Goal: Information Seeking & Learning: Learn about a topic

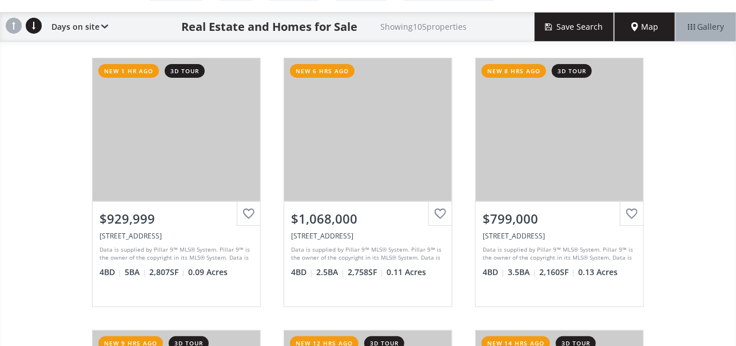
scroll to position [114, 0]
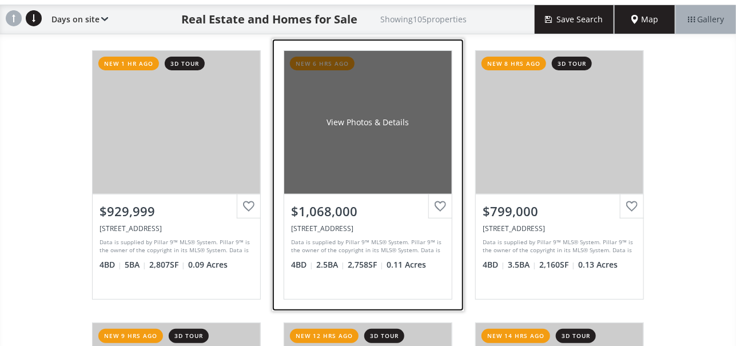
click at [363, 148] on div "View Photos & Details" at bounding box center [368, 122] width 168 height 143
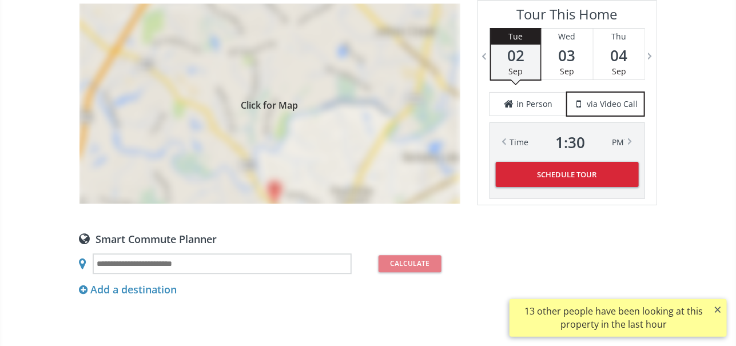
scroll to position [972, 0]
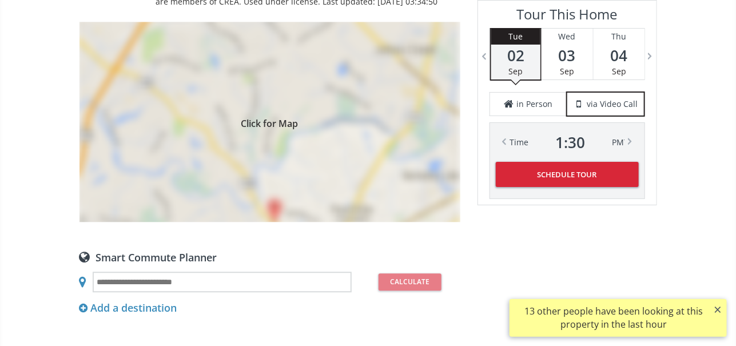
click at [337, 134] on div "Click for Map" at bounding box center [269, 122] width 381 height 200
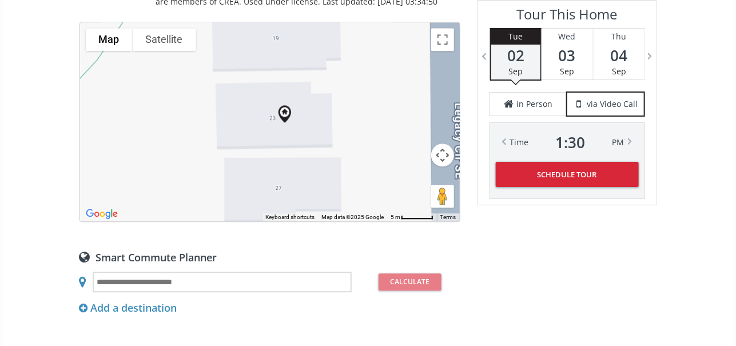
click at [164, 35] on button "Satellite" at bounding box center [164, 39] width 63 height 23
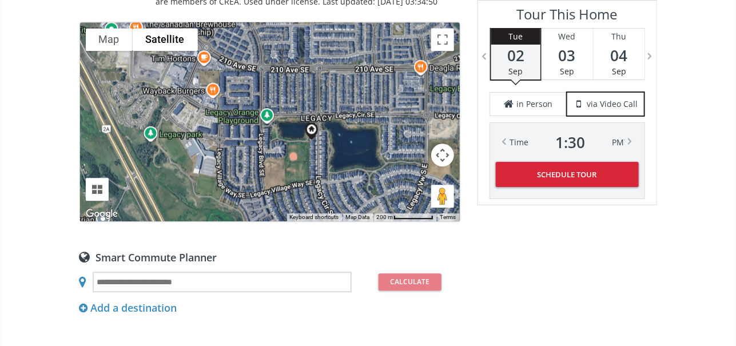
click at [104, 34] on button "Map" at bounding box center [109, 39] width 47 height 23
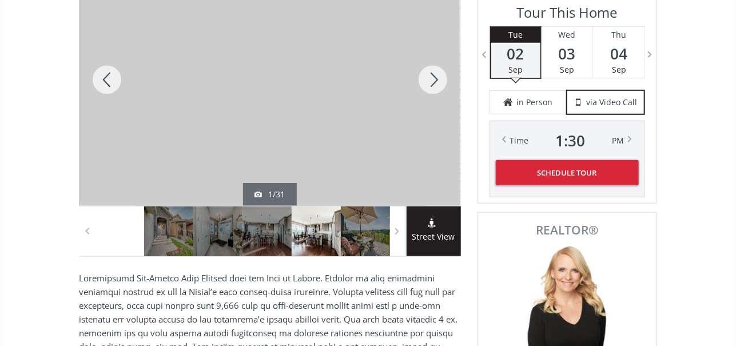
scroll to position [229, 0]
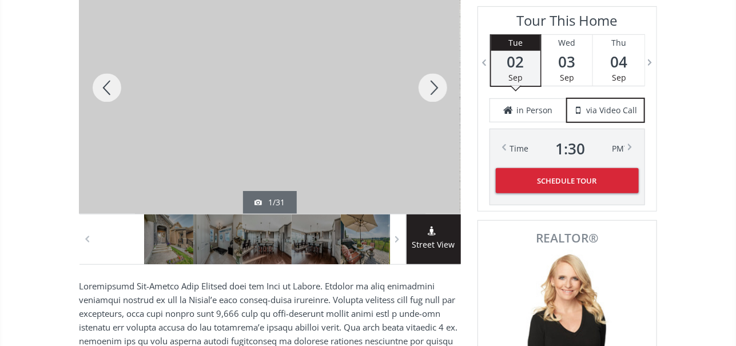
click at [104, 81] on div at bounding box center [106, 88] width 55 height 252
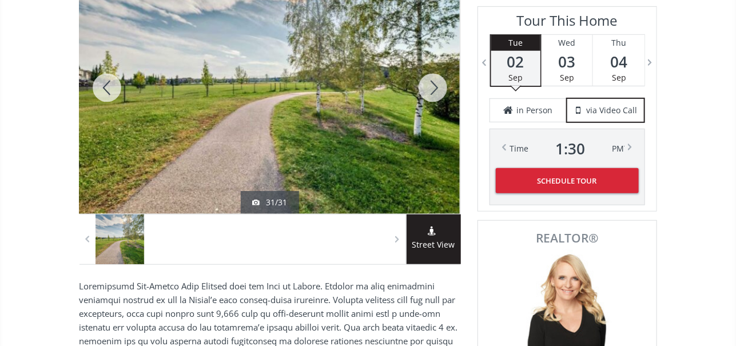
click at [109, 82] on div at bounding box center [106, 88] width 55 height 252
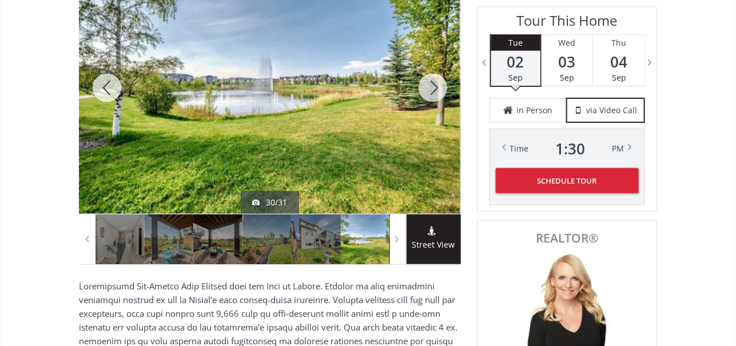
click at [109, 82] on div at bounding box center [106, 88] width 55 height 252
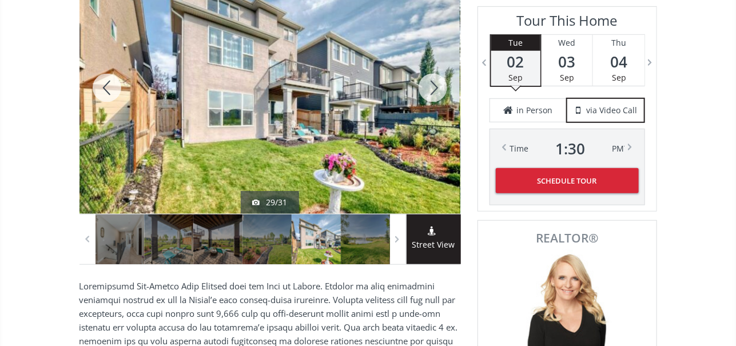
click at [108, 85] on div at bounding box center [106, 88] width 55 height 252
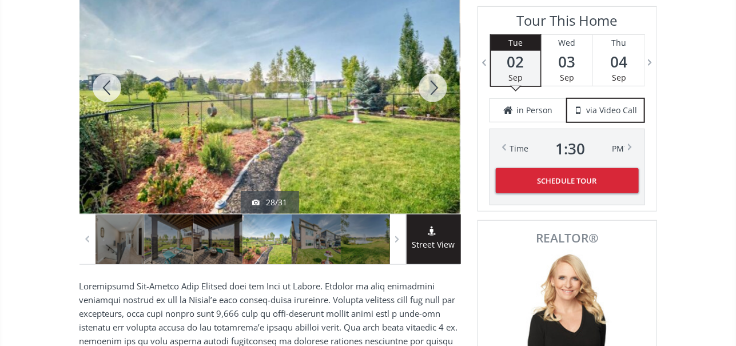
click at [107, 82] on div at bounding box center [106, 88] width 55 height 252
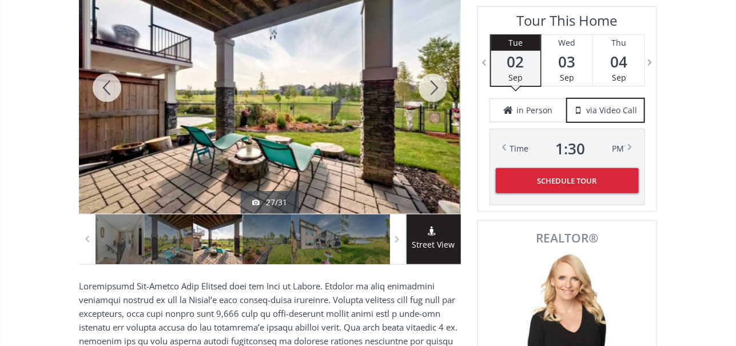
click at [107, 82] on div at bounding box center [106, 88] width 55 height 252
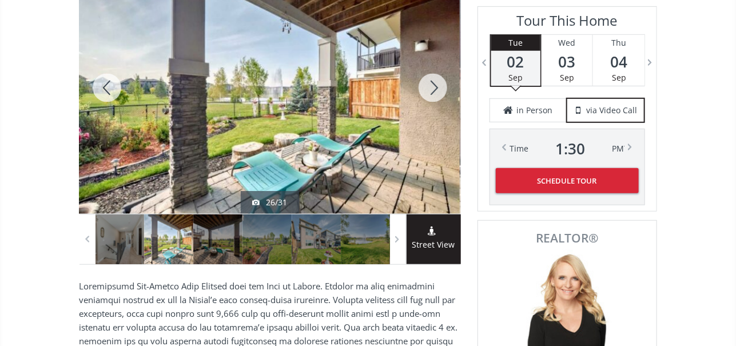
click at [109, 83] on div at bounding box center [106, 88] width 55 height 252
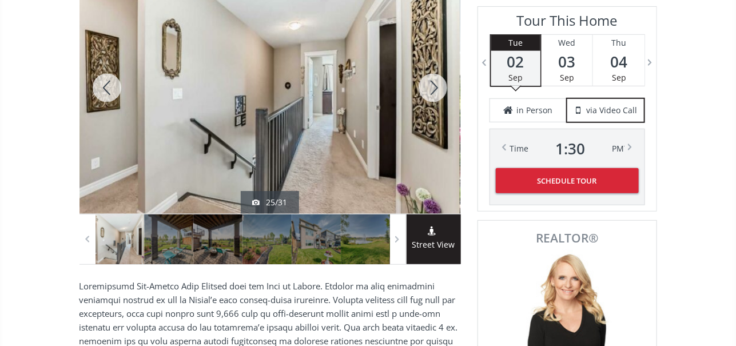
click at [110, 83] on div at bounding box center [106, 88] width 55 height 252
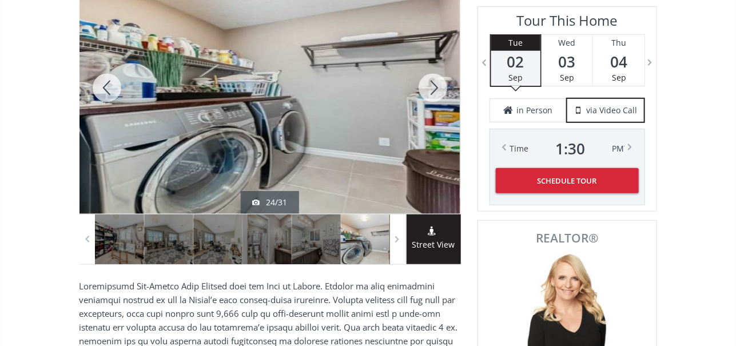
click at [112, 85] on div at bounding box center [106, 88] width 55 height 252
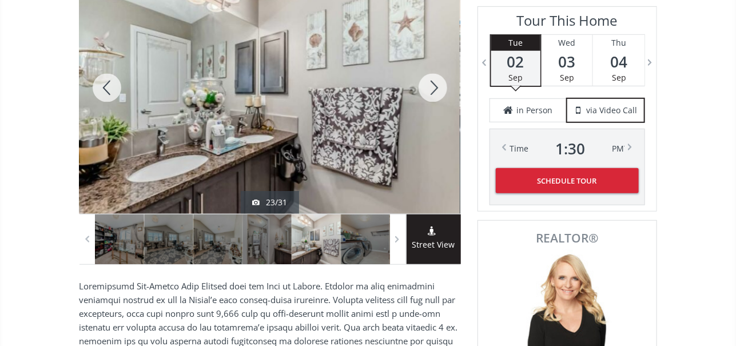
click at [112, 85] on div at bounding box center [106, 88] width 55 height 252
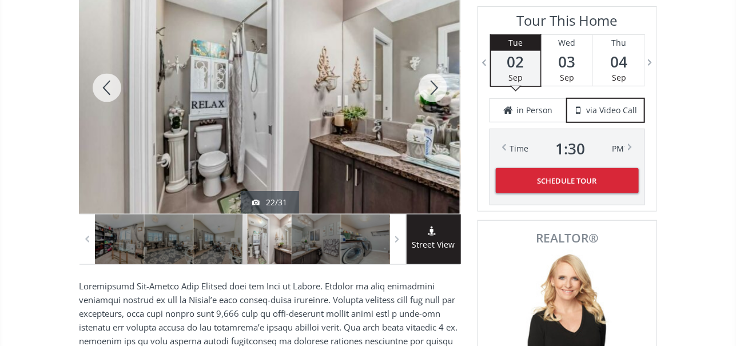
click at [112, 85] on div at bounding box center [106, 88] width 55 height 252
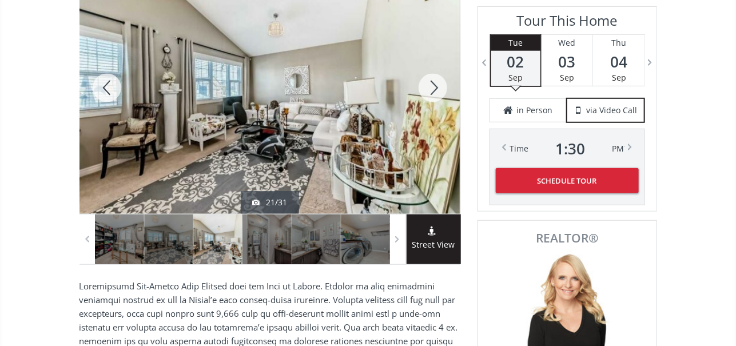
click at [112, 85] on div at bounding box center [106, 88] width 55 height 252
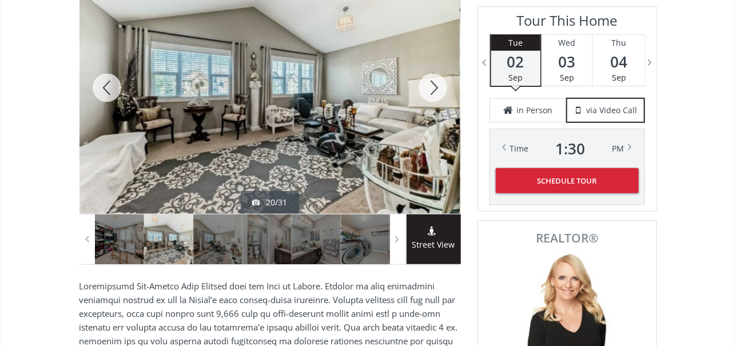
scroll to position [0, 0]
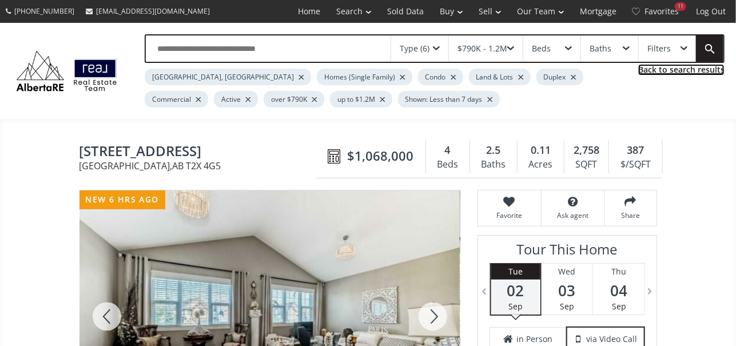
click at [677, 67] on link "Back to search results" at bounding box center [681, 69] width 86 height 11
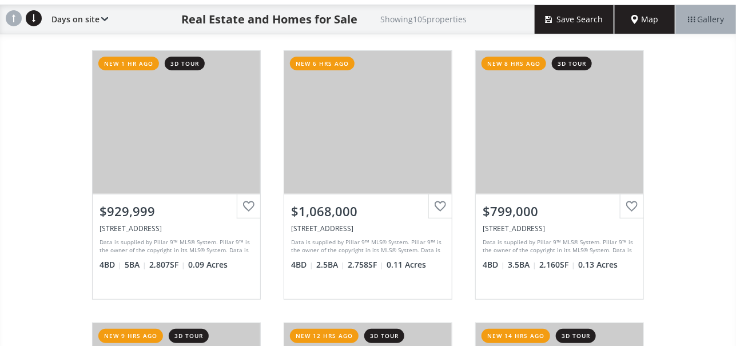
scroll to position [171, 0]
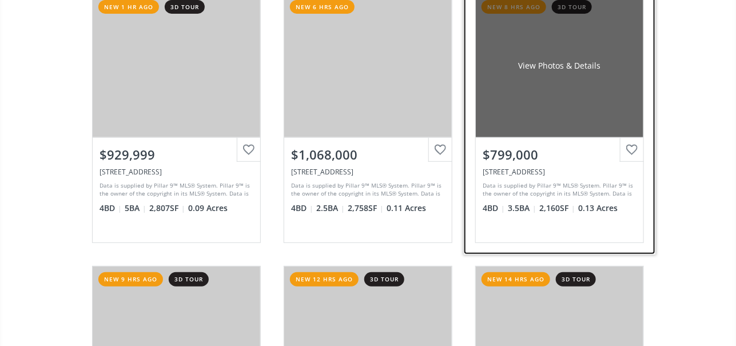
click at [543, 91] on div "View Photos & Details" at bounding box center [560, 65] width 168 height 143
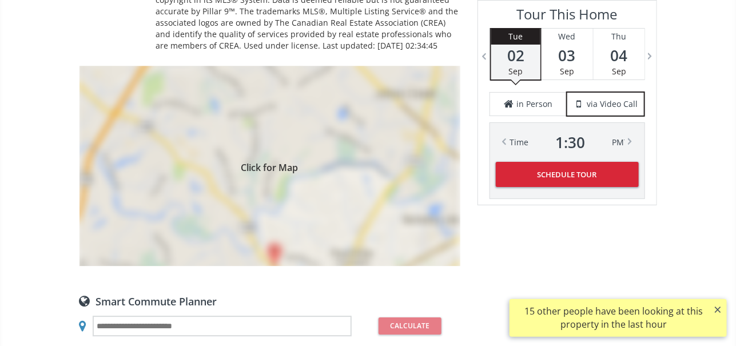
scroll to position [1087, 0]
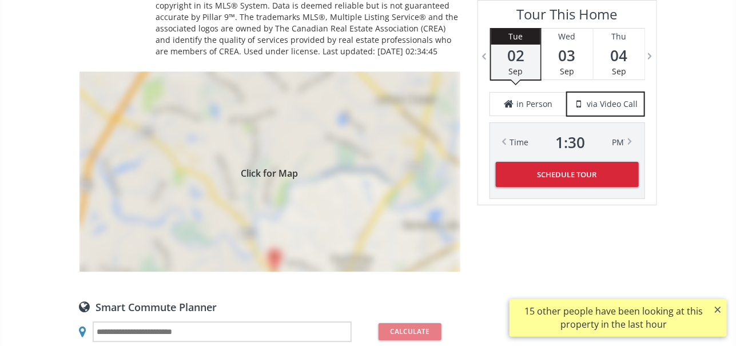
click at [344, 174] on div "Click for Map" at bounding box center [269, 171] width 381 height 200
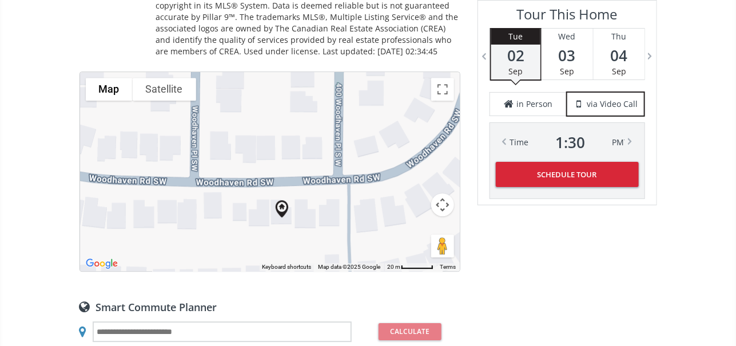
click at [163, 86] on button "Satellite" at bounding box center [164, 89] width 63 height 23
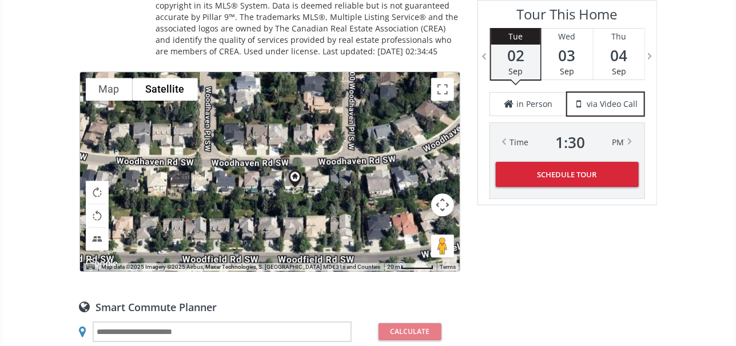
click at [106, 83] on button "Map" at bounding box center [109, 89] width 47 height 23
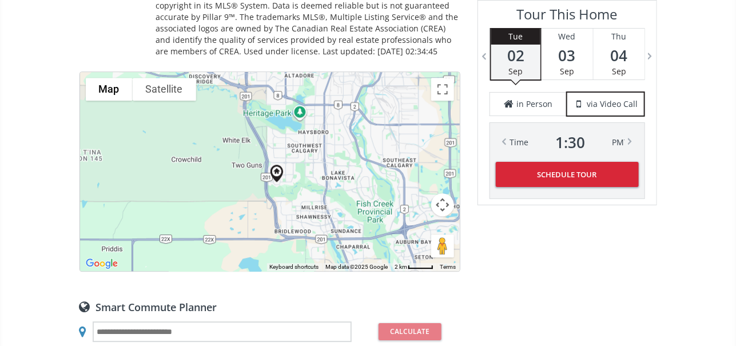
drag, startPoint x: 691, startPoint y: 174, endPoint x: 700, endPoint y: 61, distance: 113.6
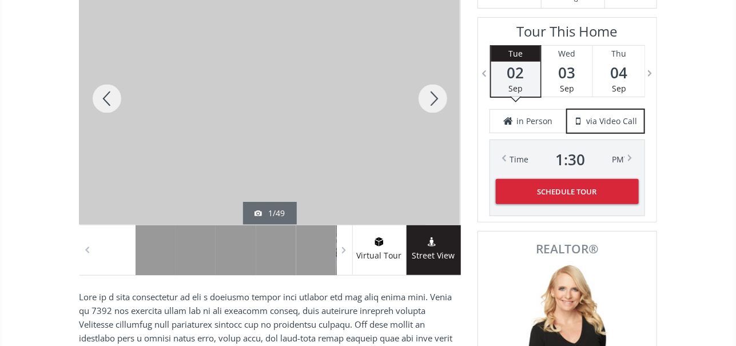
scroll to position [229, 0]
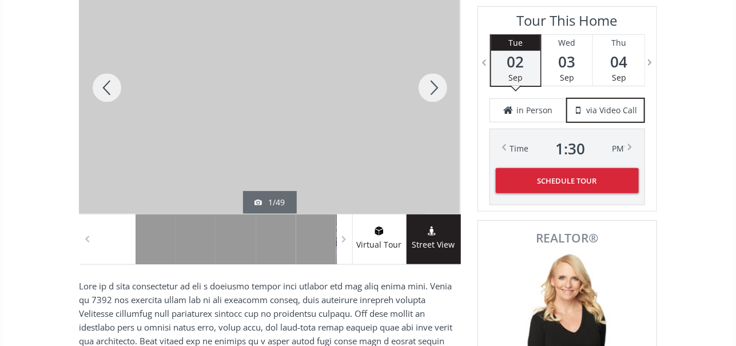
click at [105, 83] on div at bounding box center [106, 88] width 55 height 252
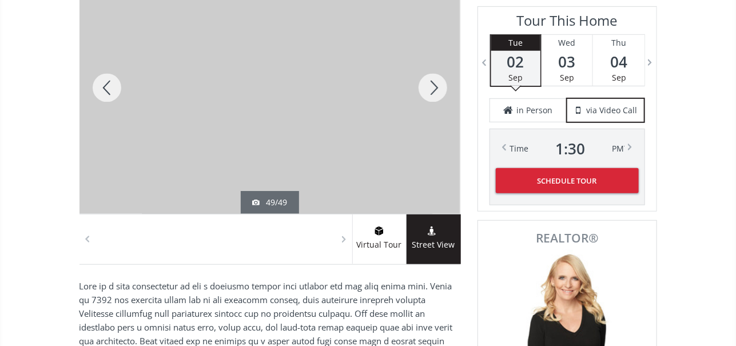
click at [106, 85] on div at bounding box center [106, 88] width 55 height 252
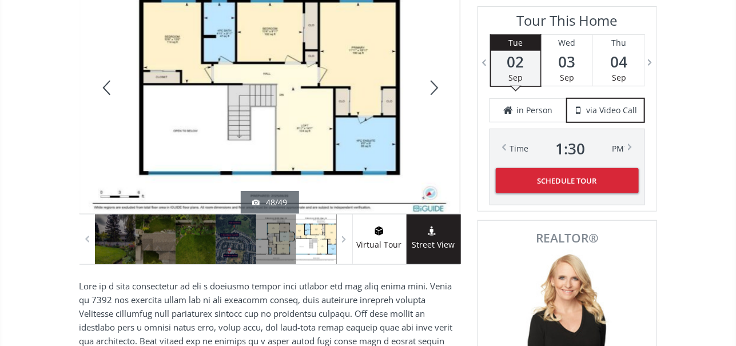
click at [105, 84] on div at bounding box center [106, 88] width 55 height 252
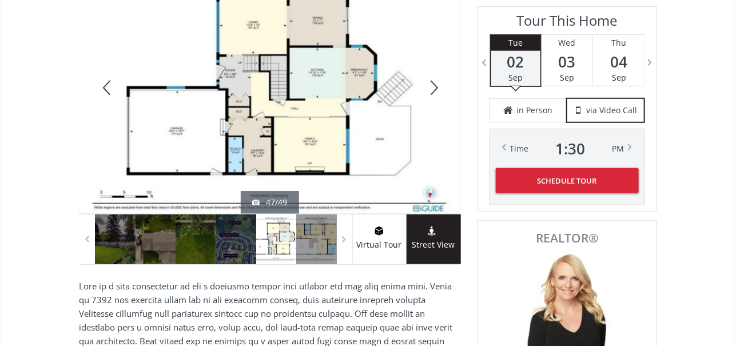
click at [105, 84] on div at bounding box center [106, 88] width 55 height 252
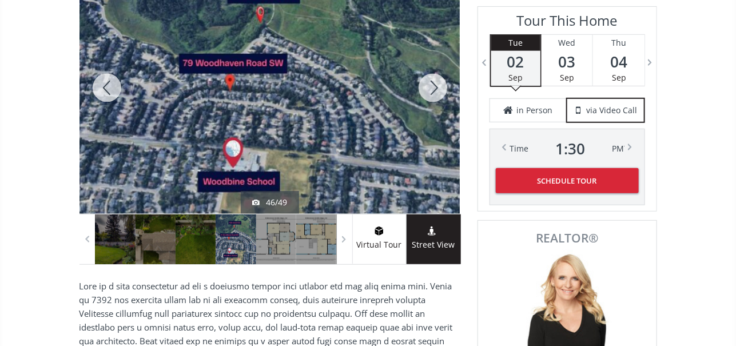
click at [105, 84] on div at bounding box center [106, 88] width 55 height 252
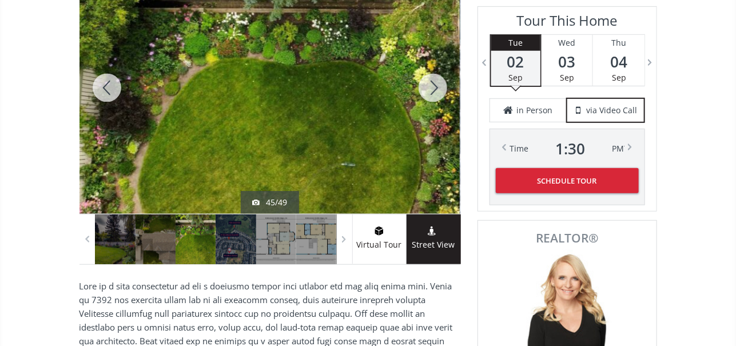
click at [105, 84] on div at bounding box center [106, 88] width 55 height 252
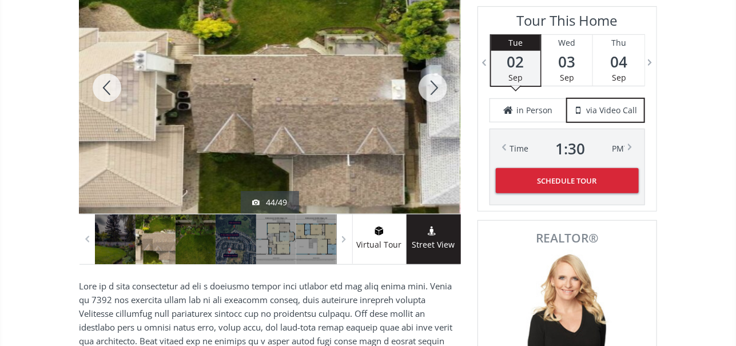
click at [105, 84] on div at bounding box center [106, 88] width 55 height 252
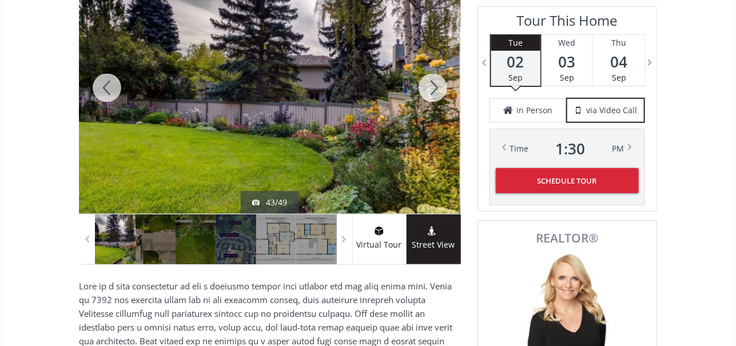
click at [105, 84] on div at bounding box center [106, 88] width 55 height 252
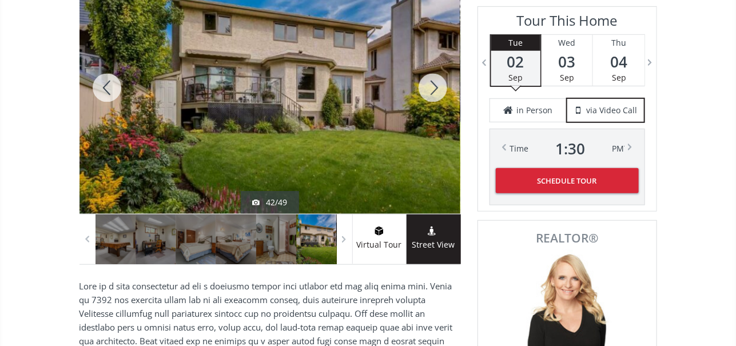
click at [104, 84] on div at bounding box center [106, 88] width 55 height 252
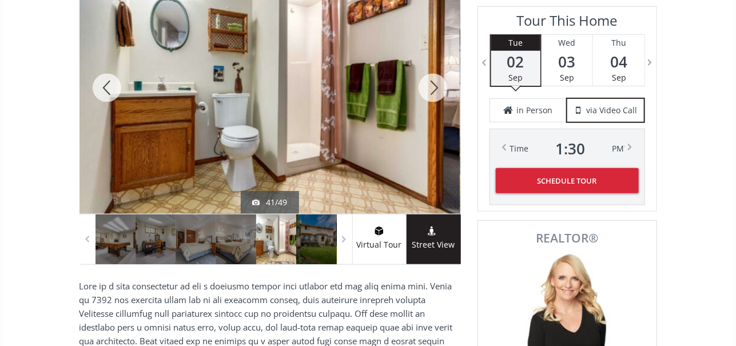
click at [104, 84] on div at bounding box center [106, 88] width 55 height 252
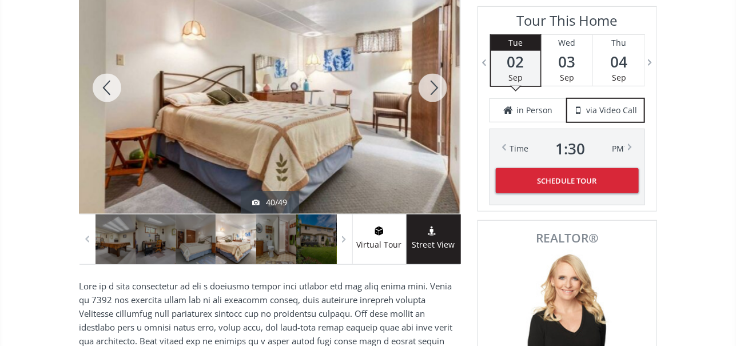
click at [104, 84] on div at bounding box center [106, 88] width 55 height 252
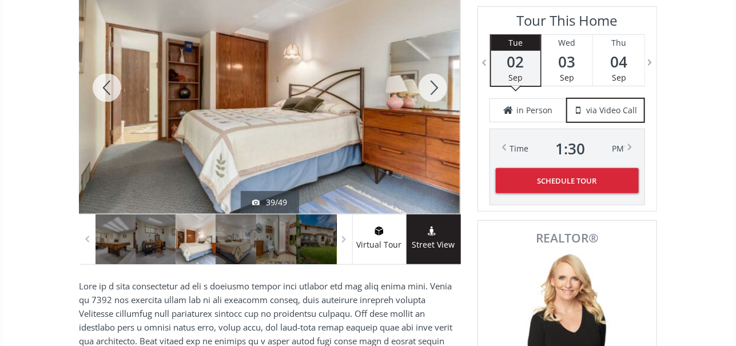
click at [104, 84] on div at bounding box center [106, 88] width 55 height 252
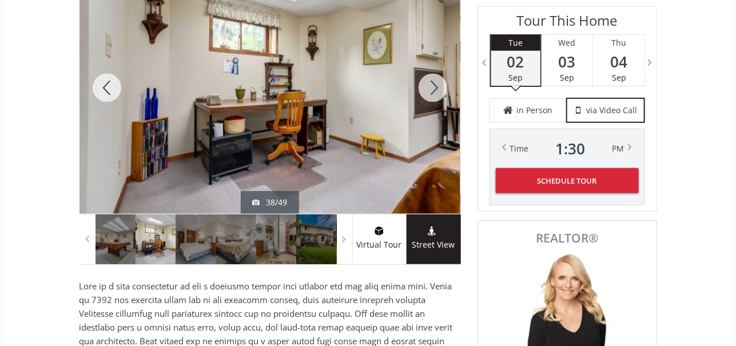
click at [104, 84] on div at bounding box center [106, 88] width 55 height 252
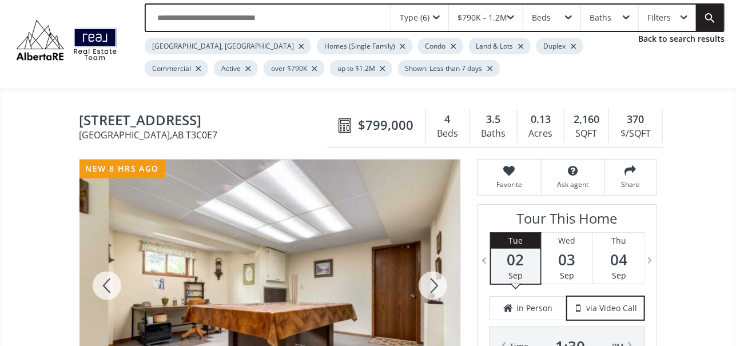
scroll to position [0, 0]
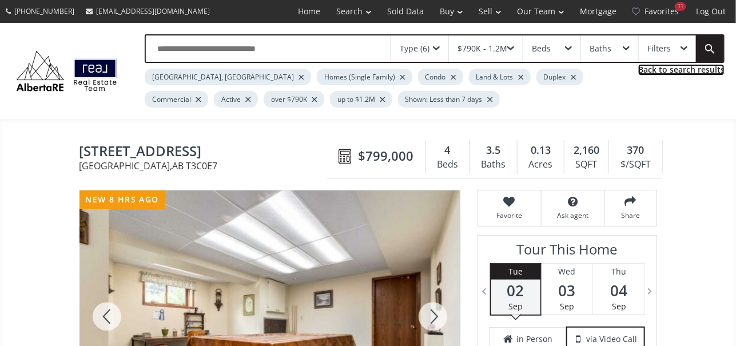
click at [674, 69] on link "Back to search results" at bounding box center [681, 69] width 86 height 11
